Goal: Task Accomplishment & Management: Use online tool/utility

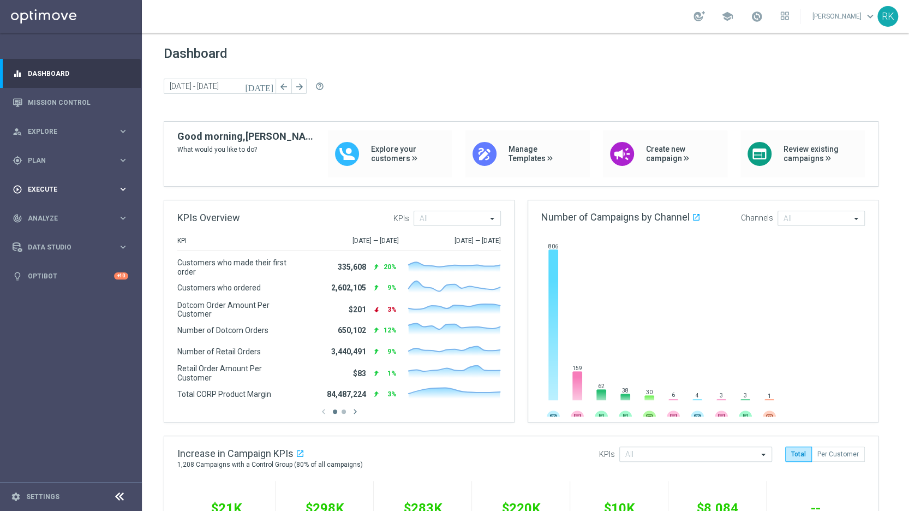
click at [41, 189] on span "Execute" at bounding box center [73, 189] width 90 height 7
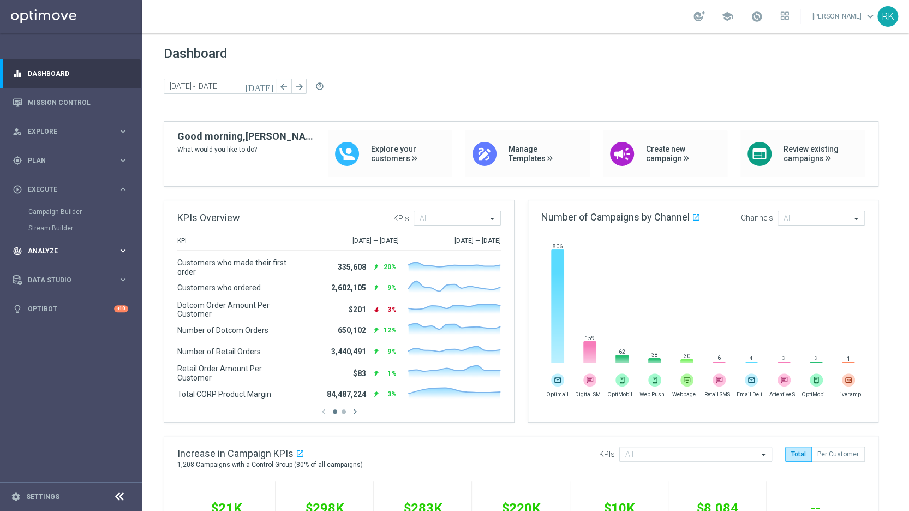
click at [38, 247] on div "track_changes Analyze" at bounding box center [65, 251] width 105 height 10
click at [40, 187] on span "Execute" at bounding box center [73, 189] width 90 height 7
click at [39, 162] on span "Plan" at bounding box center [73, 160] width 90 height 7
click at [41, 218] on span "Templates" at bounding box center [68, 215] width 78 height 7
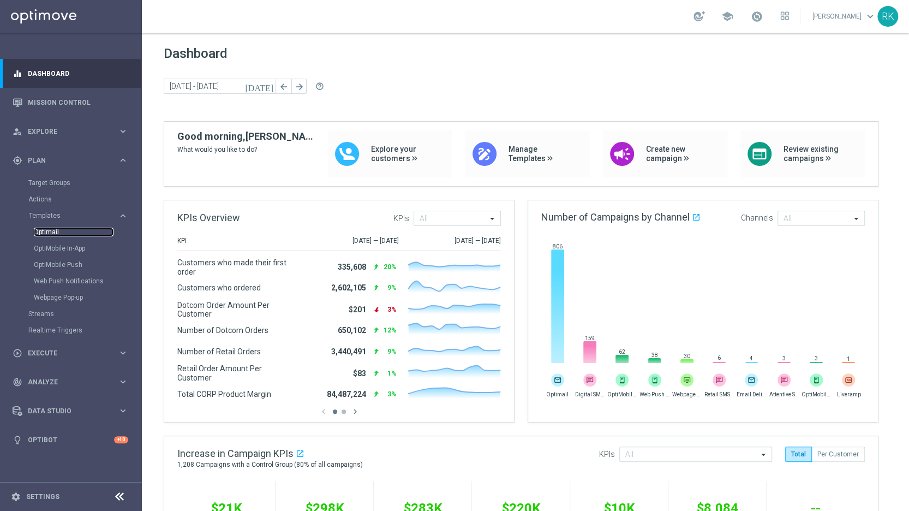
click at [46, 233] on link "Optimail" at bounding box center [74, 232] width 80 height 9
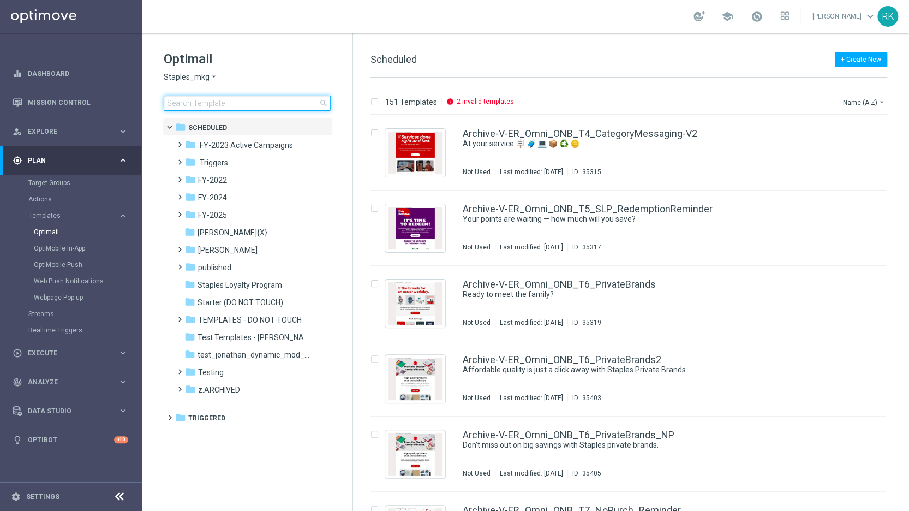
click at [182, 102] on input at bounding box center [247, 103] width 167 height 15
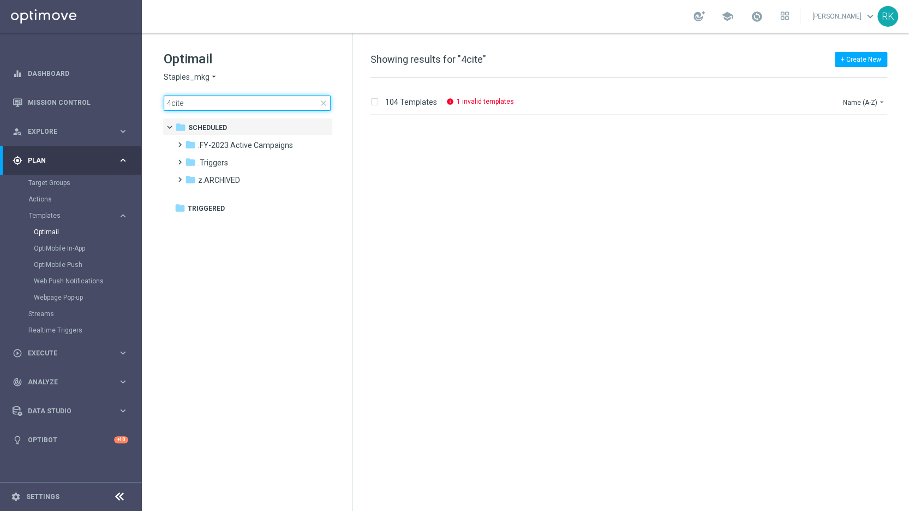
scroll to position [655, 0]
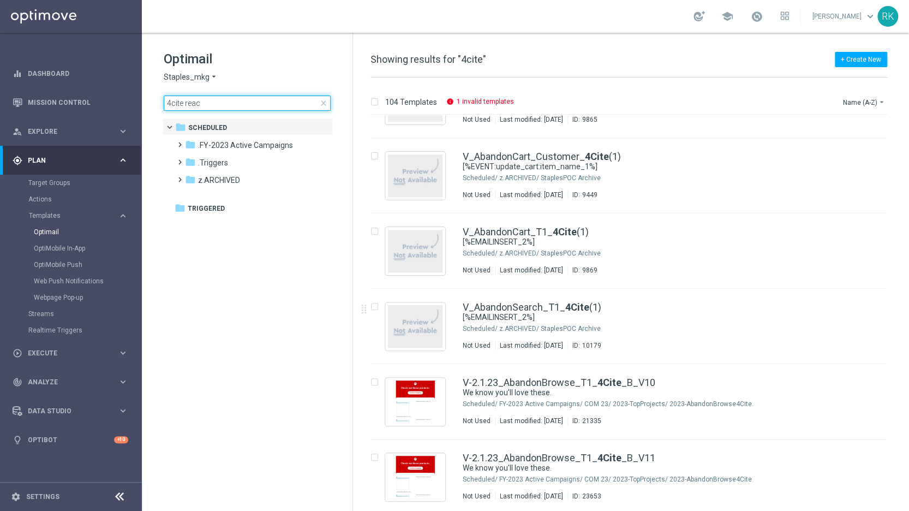
click at [193, 102] on input "4cite reac" at bounding box center [247, 103] width 167 height 15
click at [203, 103] on input "4cite reac" at bounding box center [247, 103] width 167 height 15
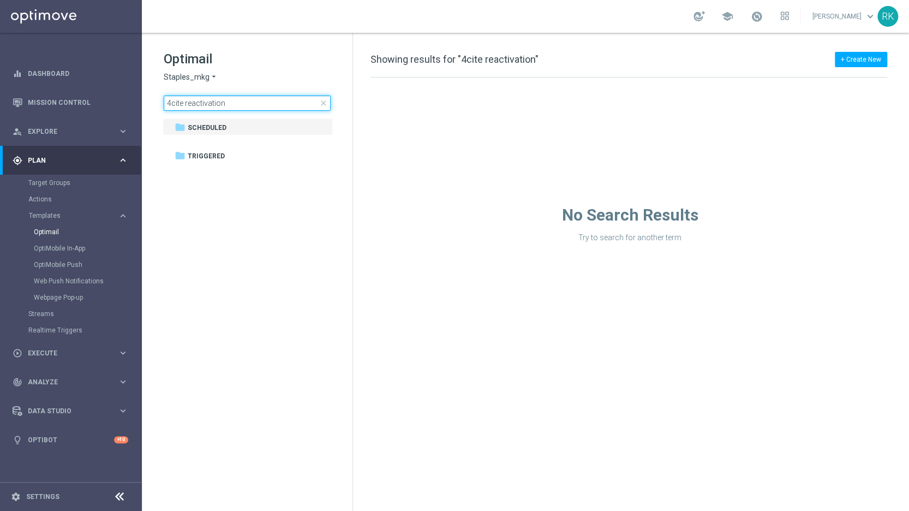
click at [183, 103] on input "4cite reactivation" at bounding box center [247, 103] width 167 height 15
type input "4cite_reactivation"
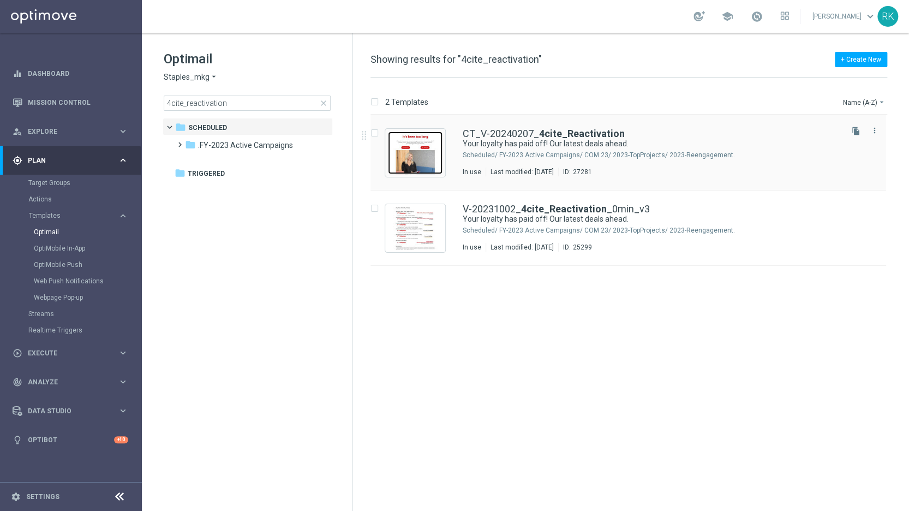
click at [420, 152] on img "Press SPACE to select this row." at bounding box center [415, 153] width 55 height 43
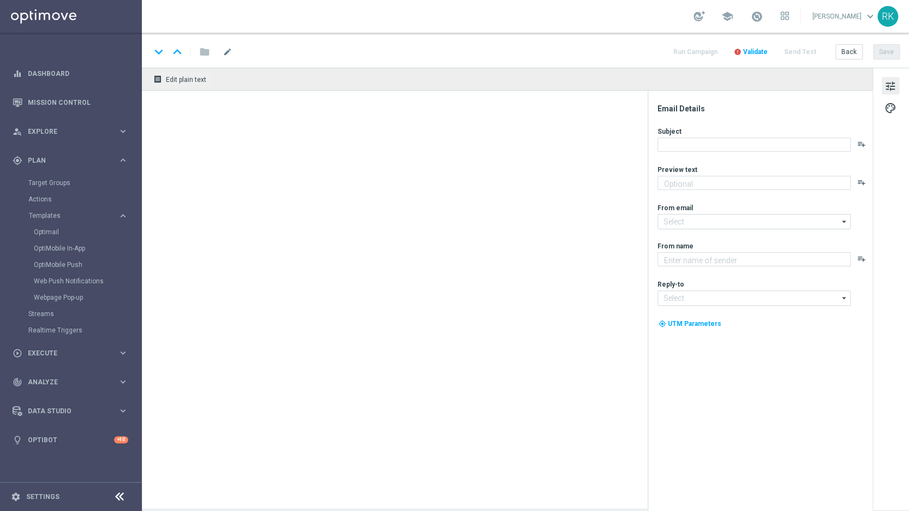
type textarea "Glad to see you back."
type input "staples@connected.staples.com"
type textarea "Staples"
type input "info@staples.com"
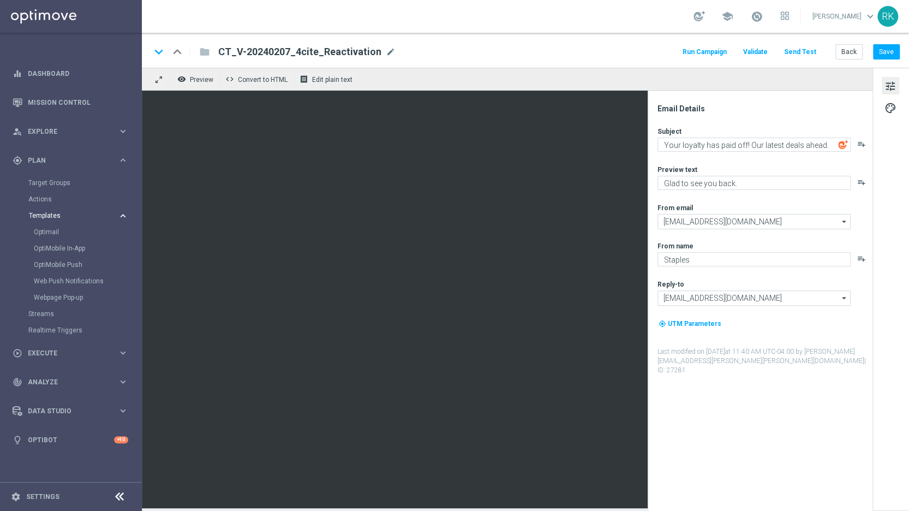
click at [43, 214] on span "Templates" at bounding box center [68, 215] width 78 height 7
click at [45, 215] on span "Templates" at bounding box center [68, 215] width 78 height 7
click at [48, 213] on span "Templates" at bounding box center [68, 215] width 78 height 7
click at [47, 216] on span "Templates" at bounding box center [68, 215] width 78 height 7
click at [43, 230] on link "Optimail" at bounding box center [74, 232] width 80 height 9
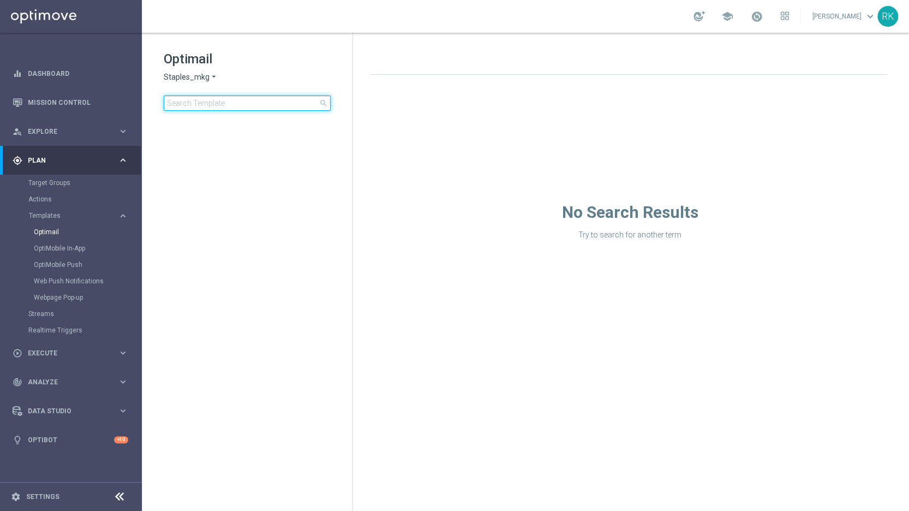
click at [208, 104] on input at bounding box center [247, 103] width 167 height 15
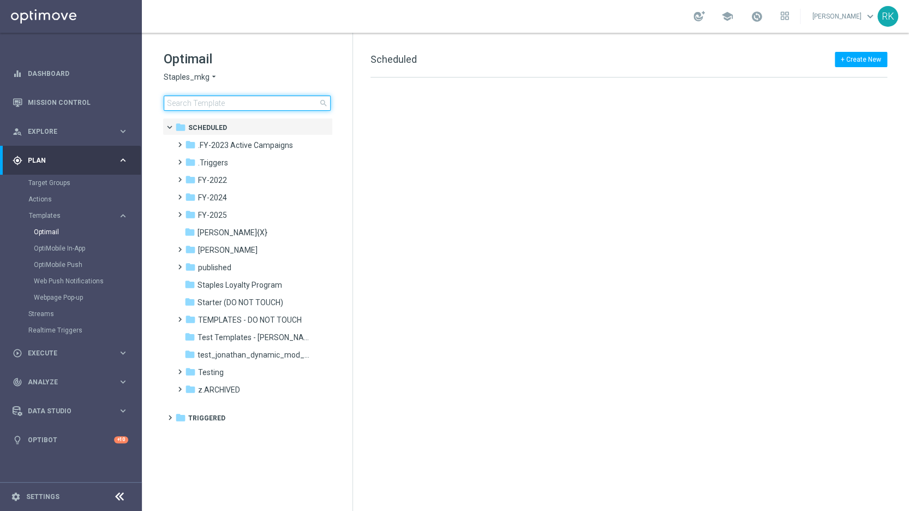
type input "V-ER_Omni_LapsedReactivation_15off60_barcode"
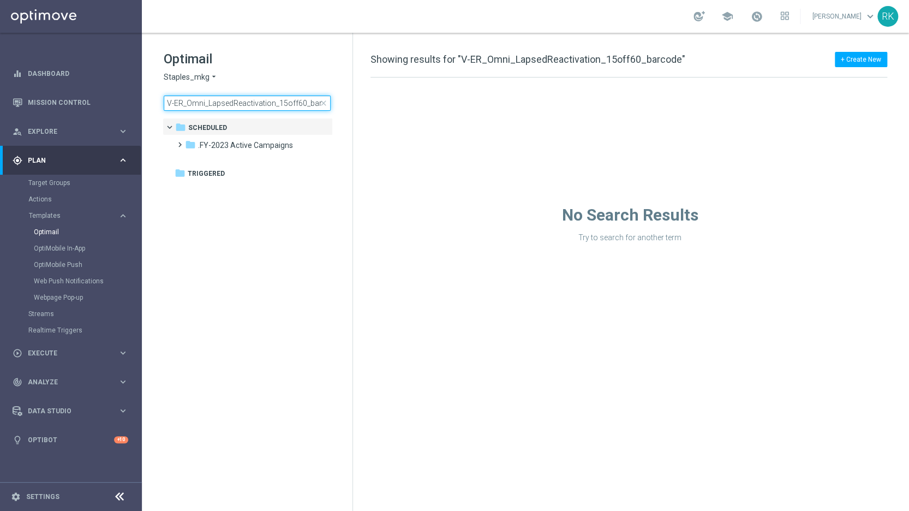
scroll to position [0, 11]
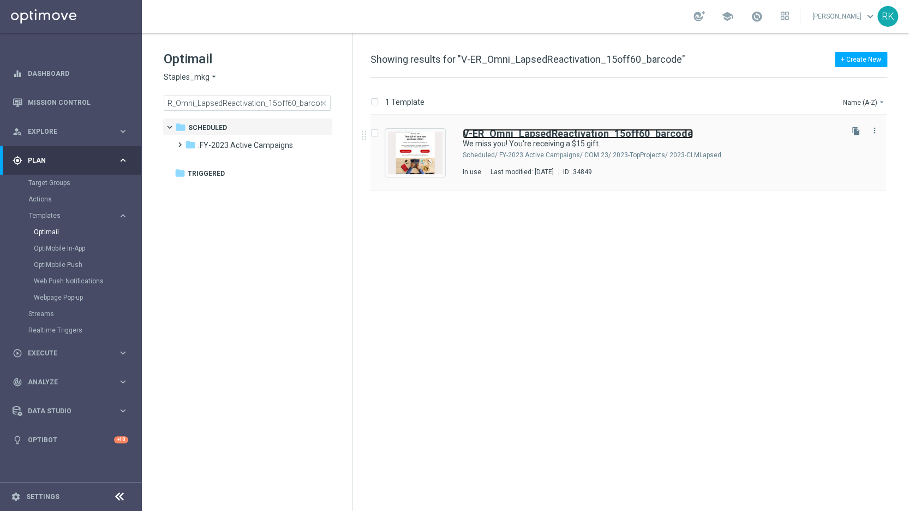
click at [493, 135] on b "V-ER_Omni_LapsedReactivation_15off60_barcode" at bounding box center [578, 133] width 230 height 11
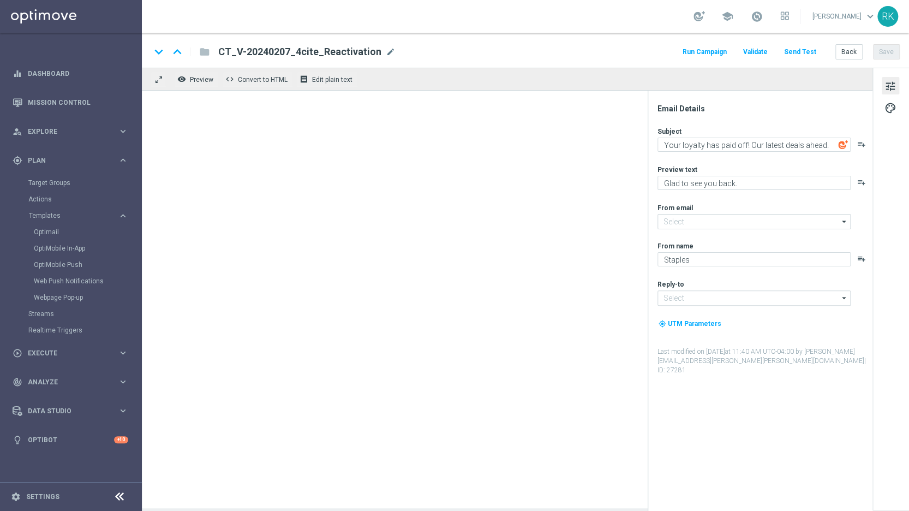
type input "staples@connected.staples.com"
type input "info@staples.com"
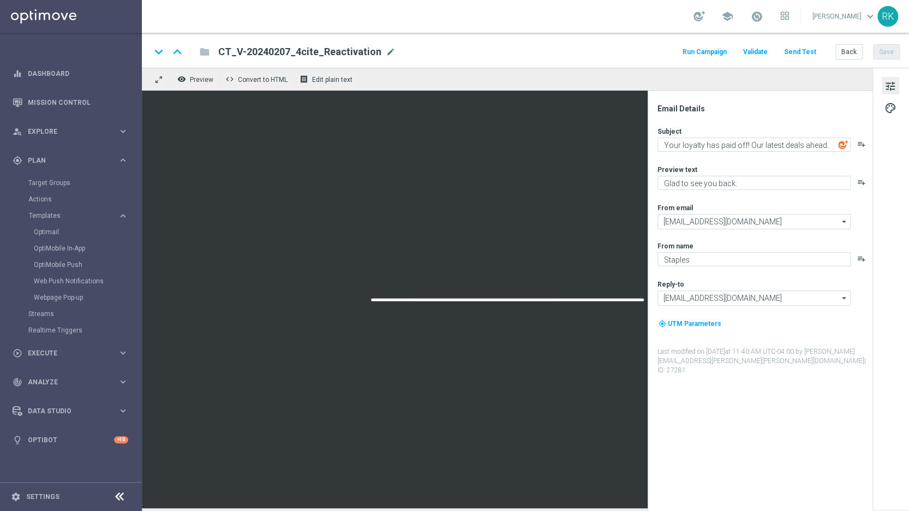
type textarea "We miss you! You're receiving a $15 gift."
type textarea "You're scoring big on office supplies deals."
